Goal: Information Seeking & Learning: Compare options

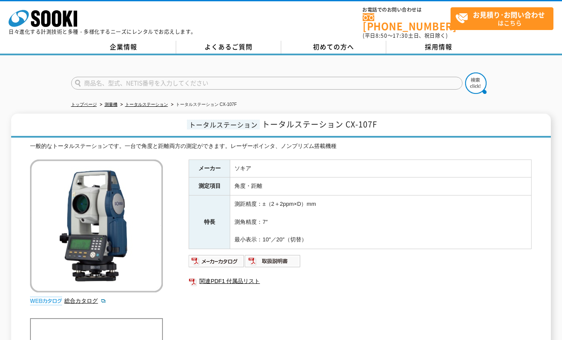
drag, startPoint x: 15, startPoint y: 0, endPoint x: 208, endPoint y: 20, distance: 194.9
click at [208, 20] on div "株式会社 ソーキ spMenu 日々進化する計測技術と多種・多様化するニーズにレンタルでお応えします。 お電話でのお問い合わせは 0120-856-990 (…" at bounding box center [281, 20] width 562 height 39
click at [158, 102] on link "トータルステーション" at bounding box center [146, 104] width 43 height 5
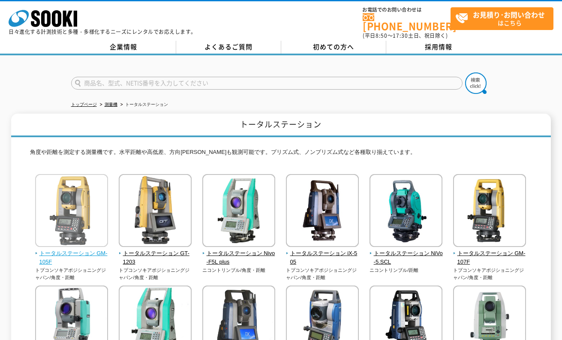
click at [87, 249] on span "トータルステーション GM-105F" at bounding box center [71, 258] width 73 height 18
